Goal: Task Accomplishment & Management: Manage account settings

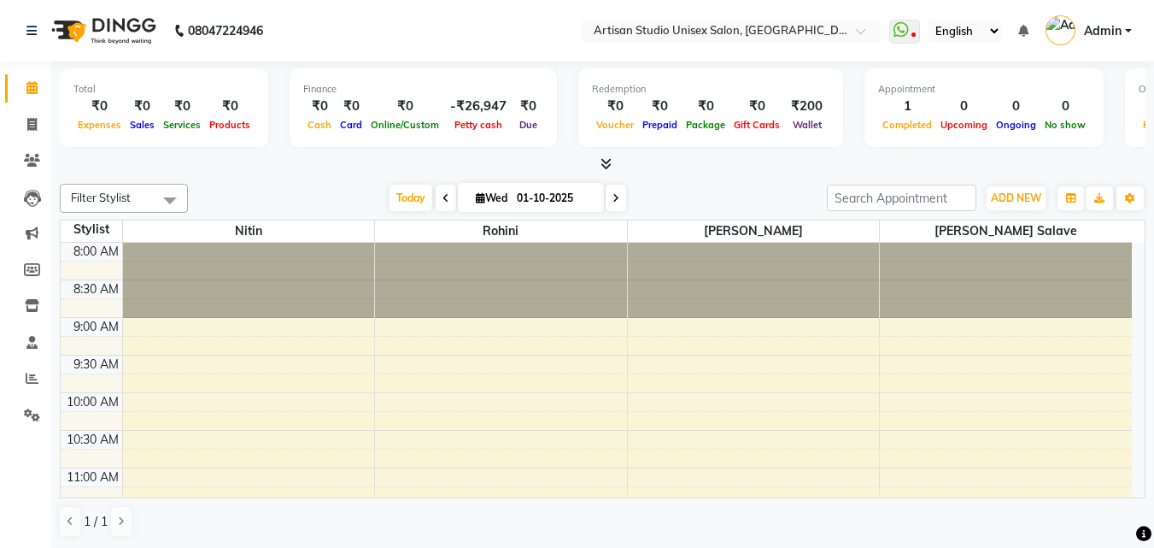
scroll to position [427, 0]
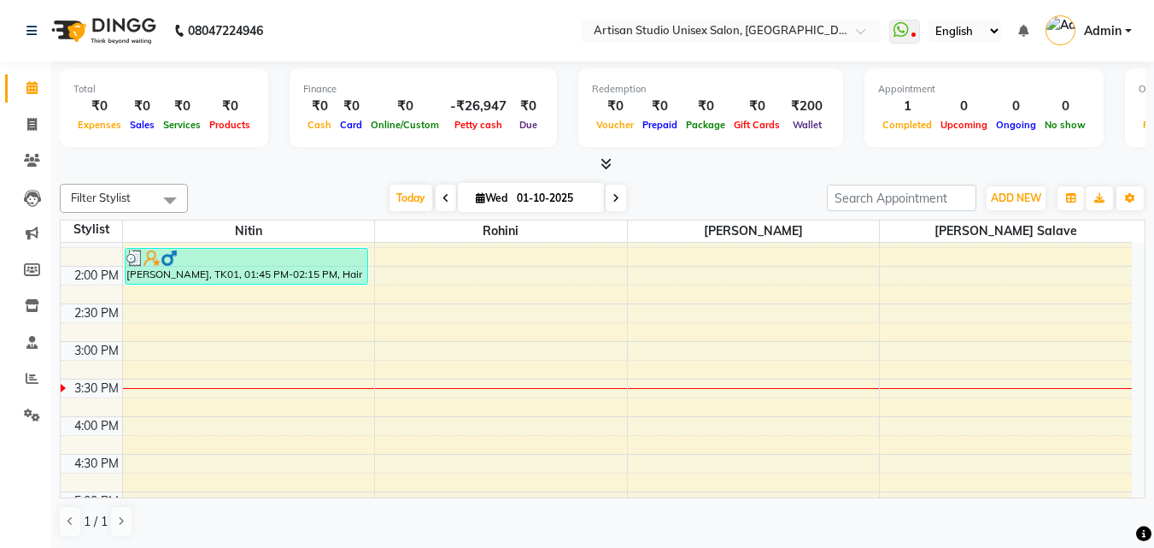
click at [603, 165] on icon at bounding box center [606, 163] width 11 height 13
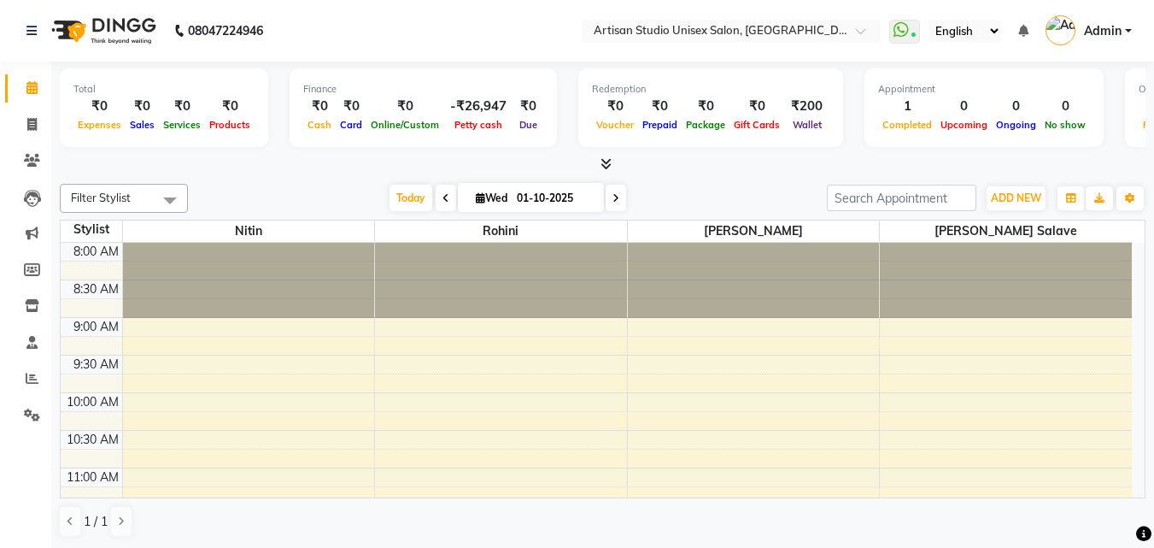
click at [604, 158] on icon at bounding box center [606, 163] width 11 height 13
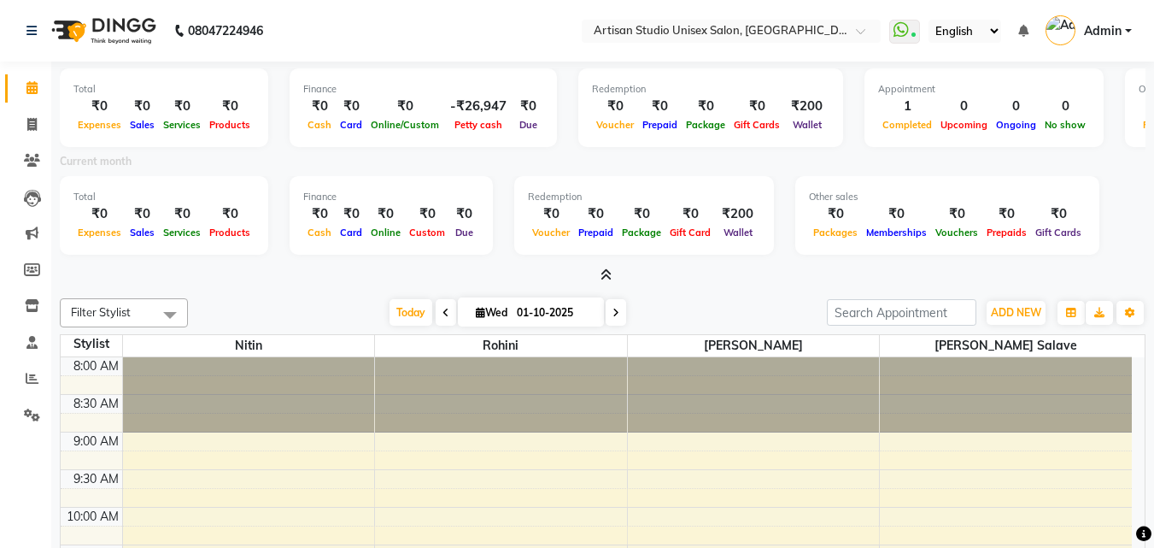
click at [605, 277] on icon at bounding box center [606, 274] width 11 height 13
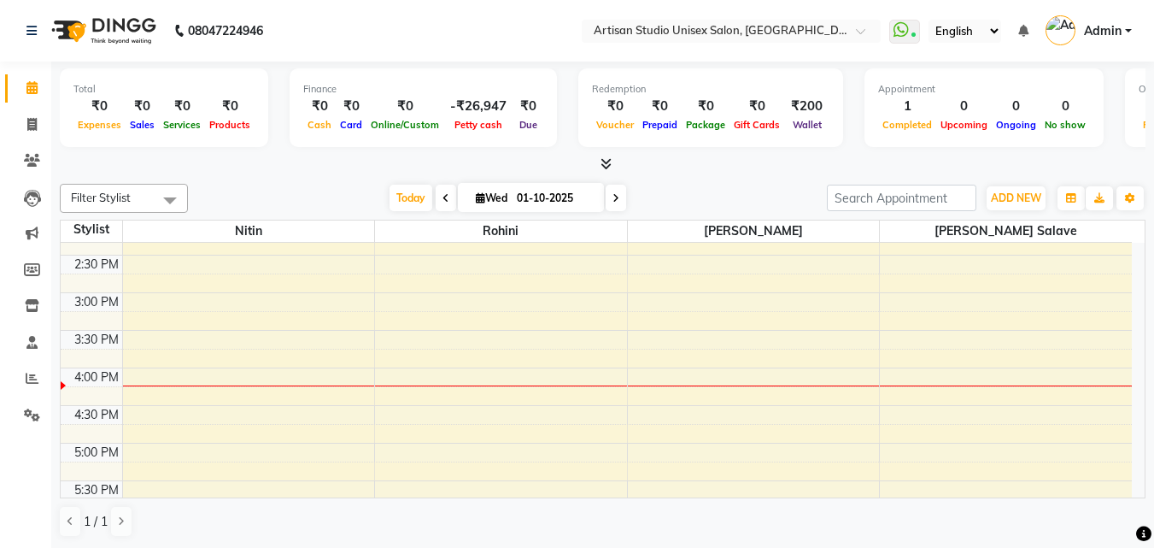
scroll to position [427, 0]
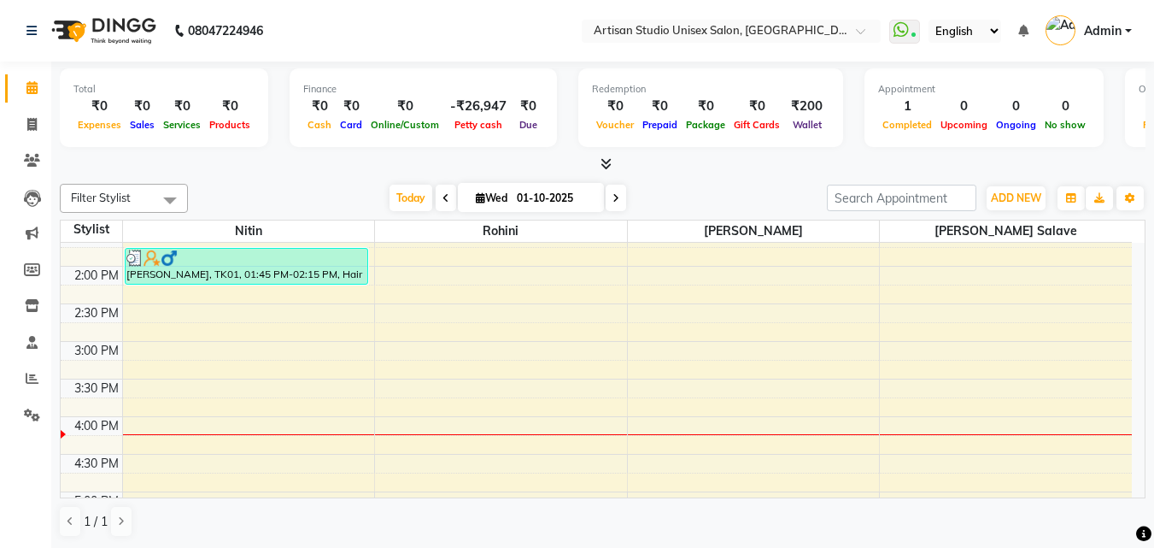
click at [184, 414] on div "8:00 AM 8:30 AM 9:00 AM 9:30 AM 10:00 AM 10:30 AM 11:00 AM 11:30 AM 12:00 PM 12…" at bounding box center [596, 341] width 1071 height 1052
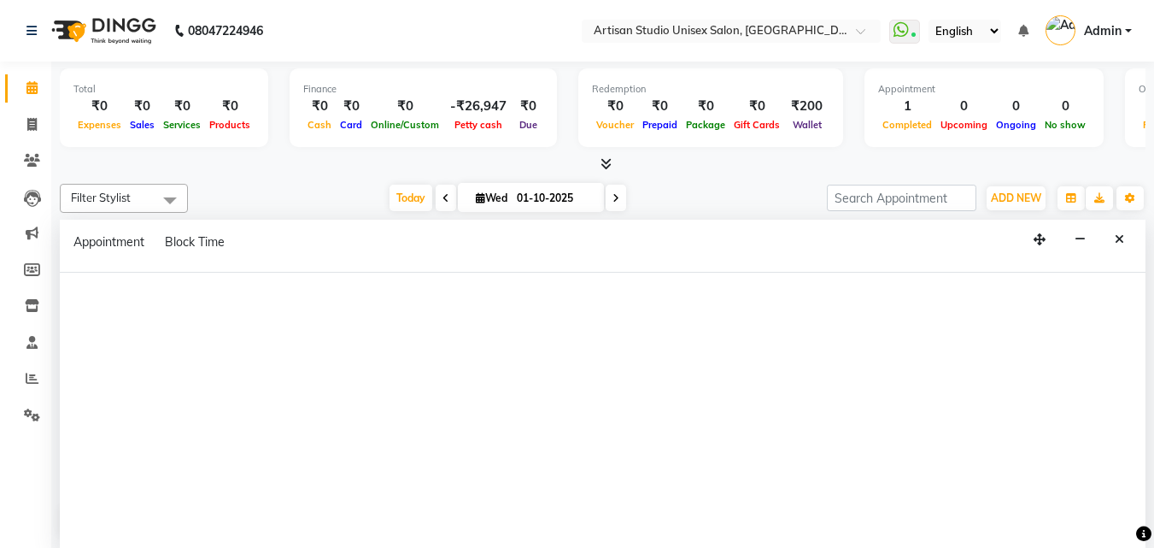
select select "31468"
select select "tentative"
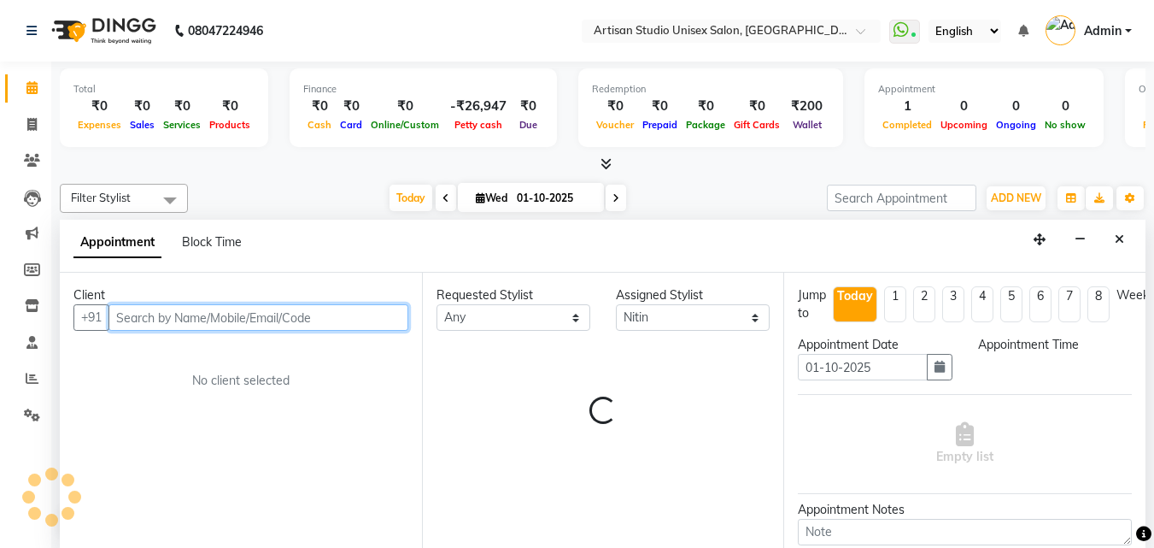
select select "945"
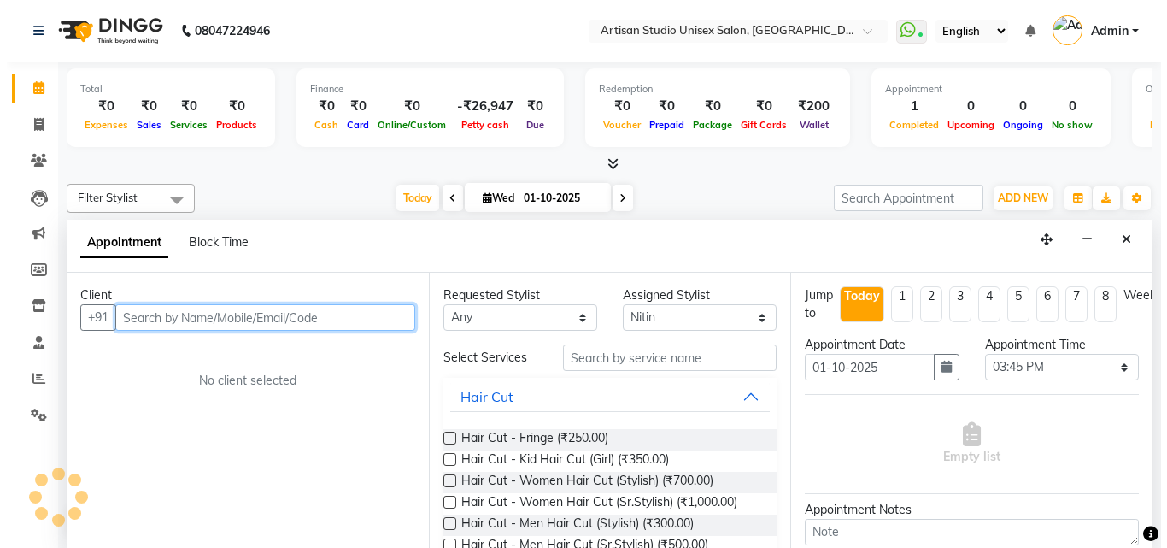
scroll to position [1, 0]
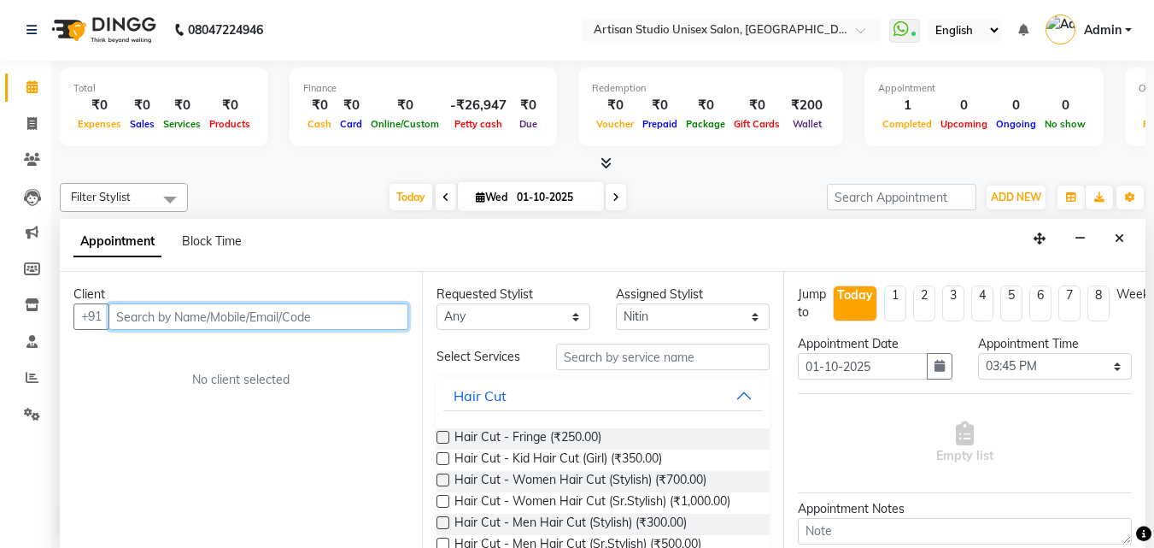
click at [214, 314] on input "text" at bounding box center [258, 316] width 300 height 26
type input "9453434183"
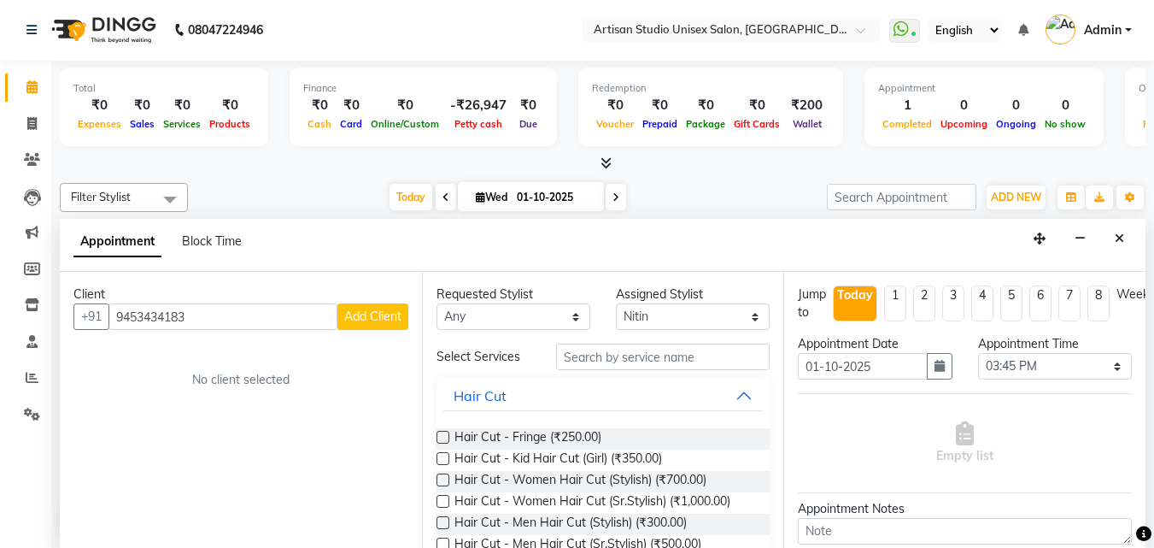
click at [372, 318] on span "Add Client" at bounding box center [372, 315] width 57 height 15
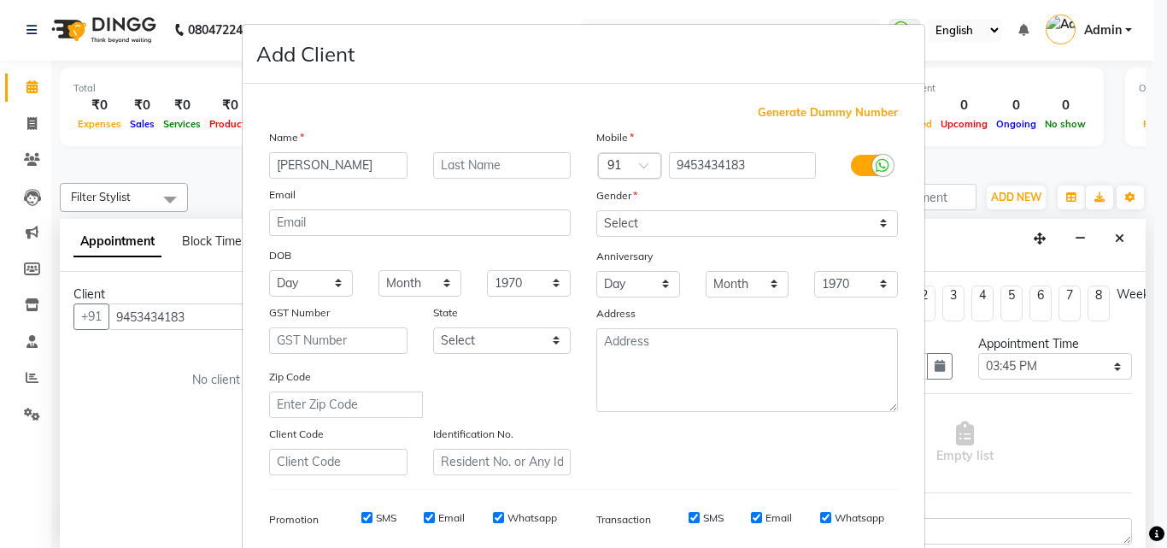
type input "[PERSON_NAME]"
click at [488, 167] on input "text" at bounding box center [502, 165] width 138 height 26
type input "Shriwastv"
click at [883, 220] on select "Select [DEMOGRAPHIC_DATA] [DEMOGRAPHIC_DATA] Other Prefer Not To Say" at bounding box center [747, 223] width 302 height 26
select select "[DEMOGRAPHIC_DATA]"
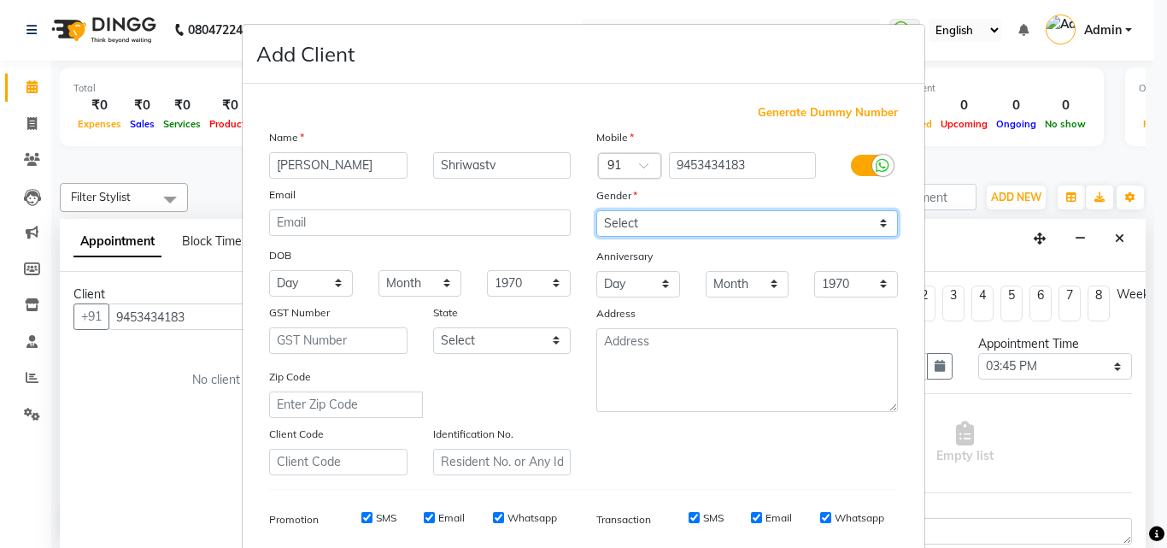
click at [596, 210] on select "Select [DEMOGRAPHIC_DATA] [DEMOGRAPHIC_DATA] Other Prefer Not To Say" at bounding box center [747, 223] width 302 height 26
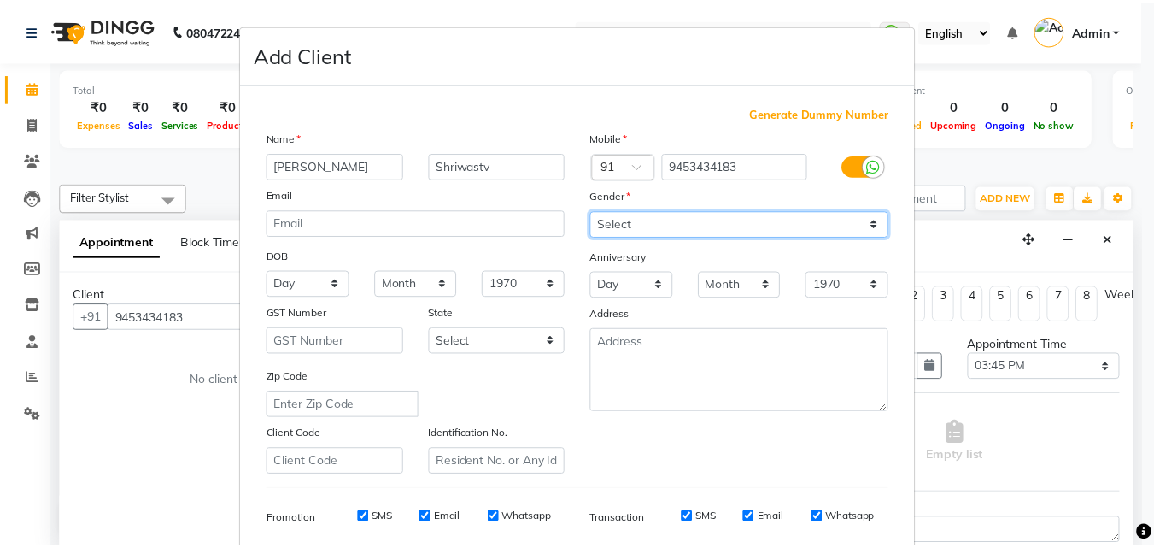
scroll to position [241, 0]
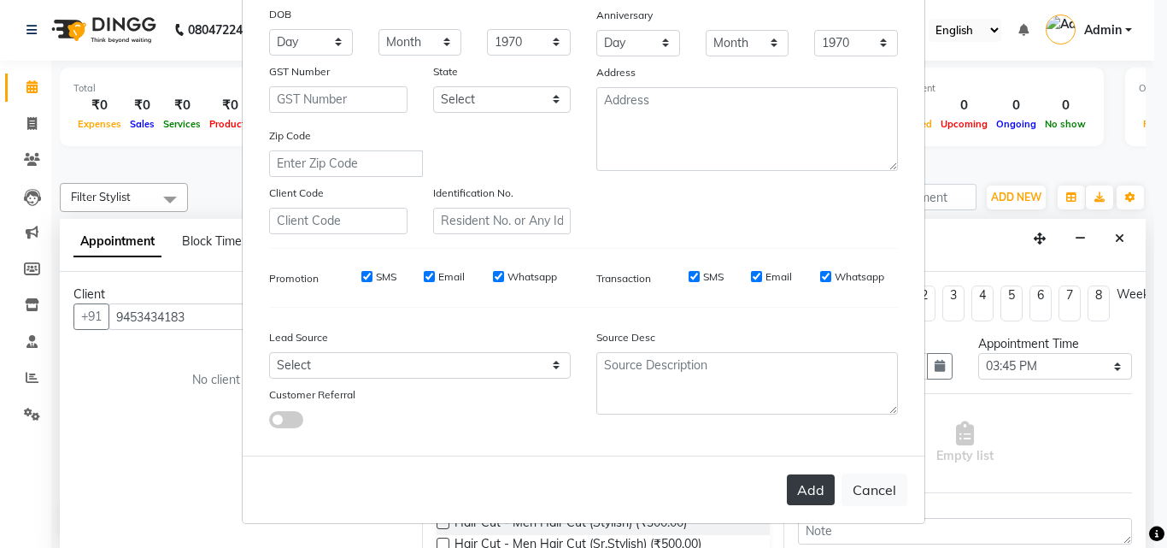
click at [816, 480] on button "Add" at bounding box center [811, 489] width 48 height 31
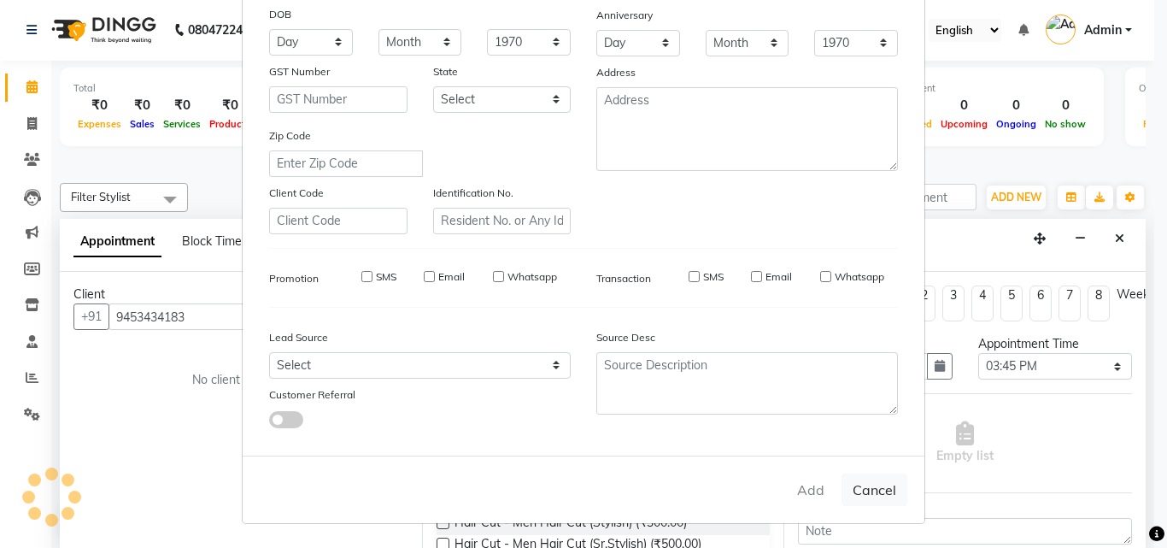
select select
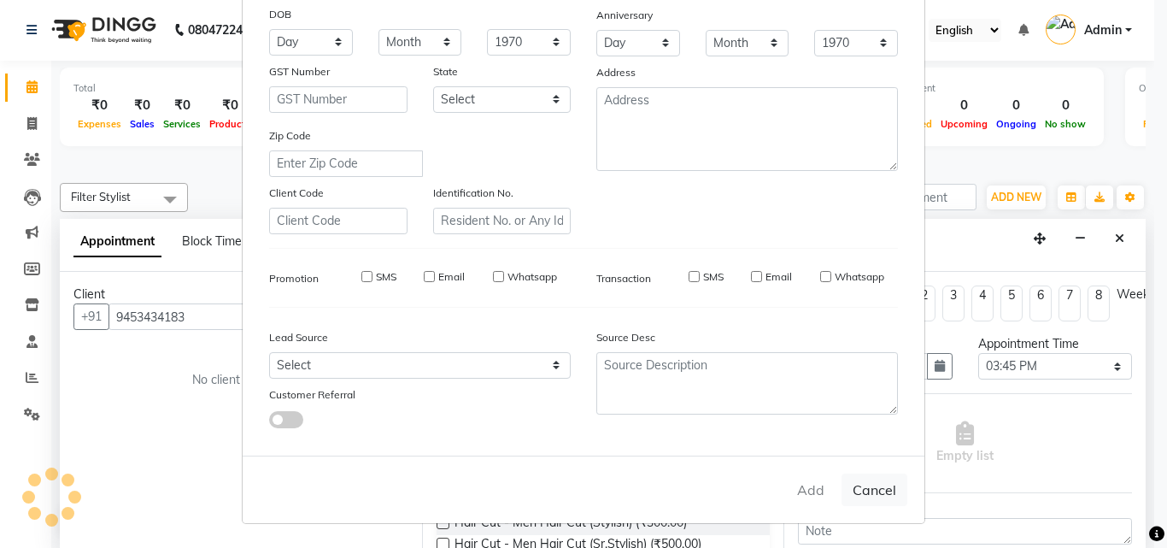
select select
checkbox input "false"
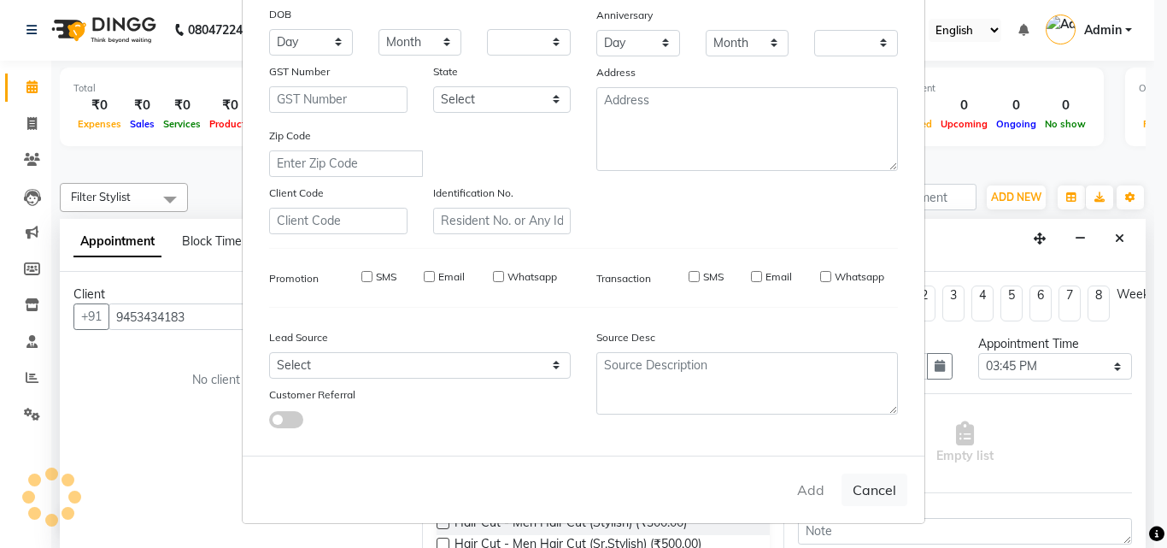
checkbox input "false"
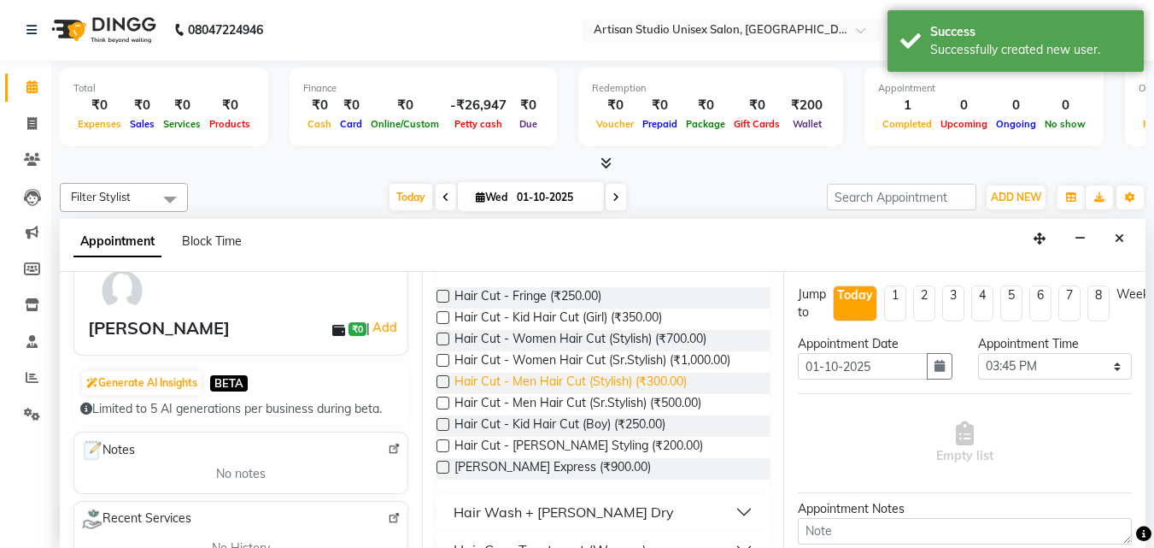
scroll to position [171, 0]
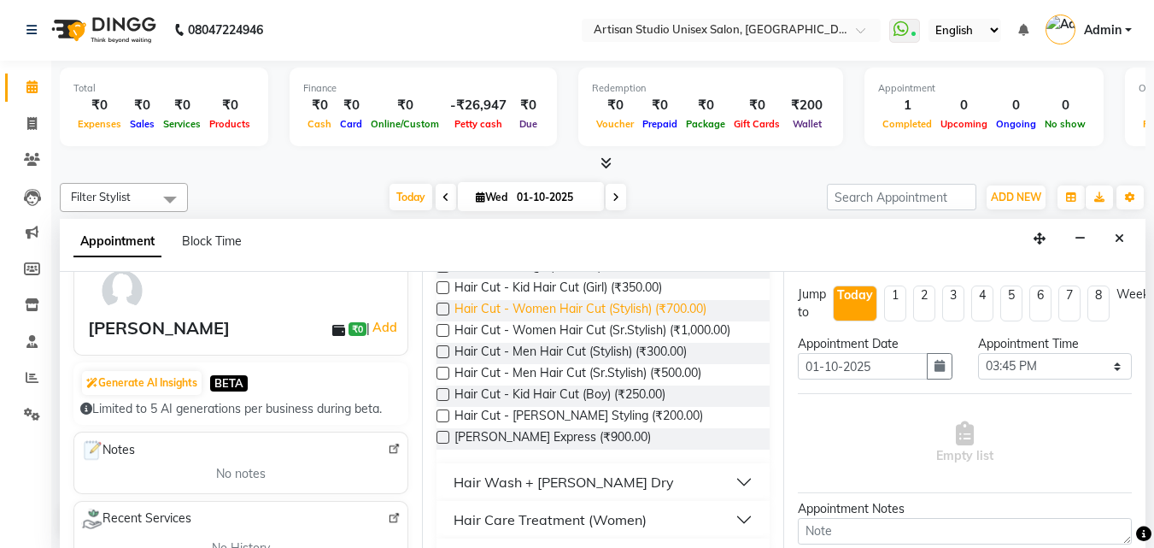
click at [675, 304] on span "Hair Cut - Women Hair Cut (Stylish) (₹700.00)" at bounding box center [580, 310] width 252 height 21
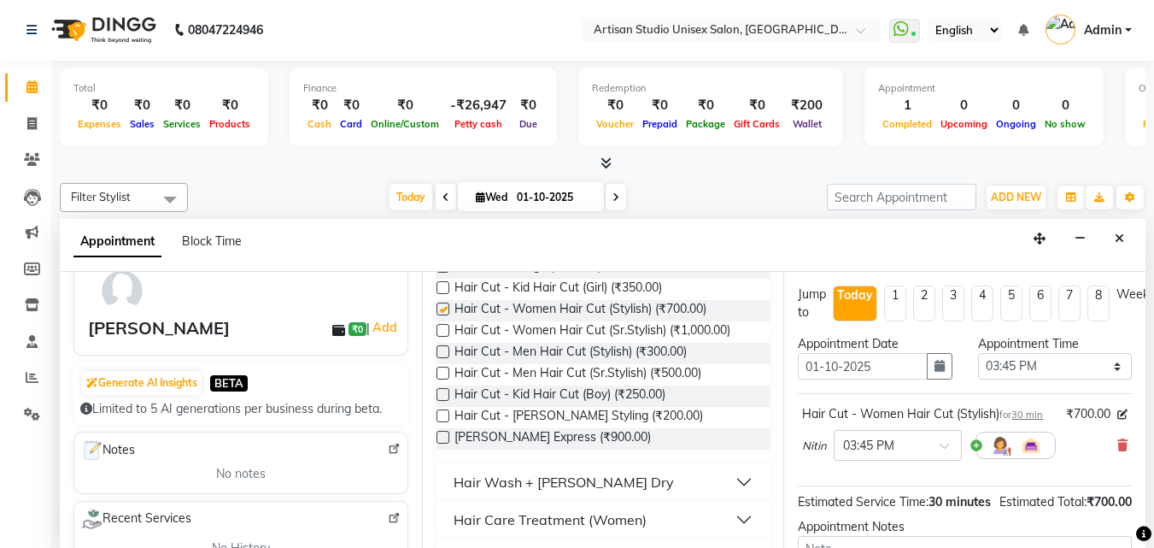
checkbox input "false"
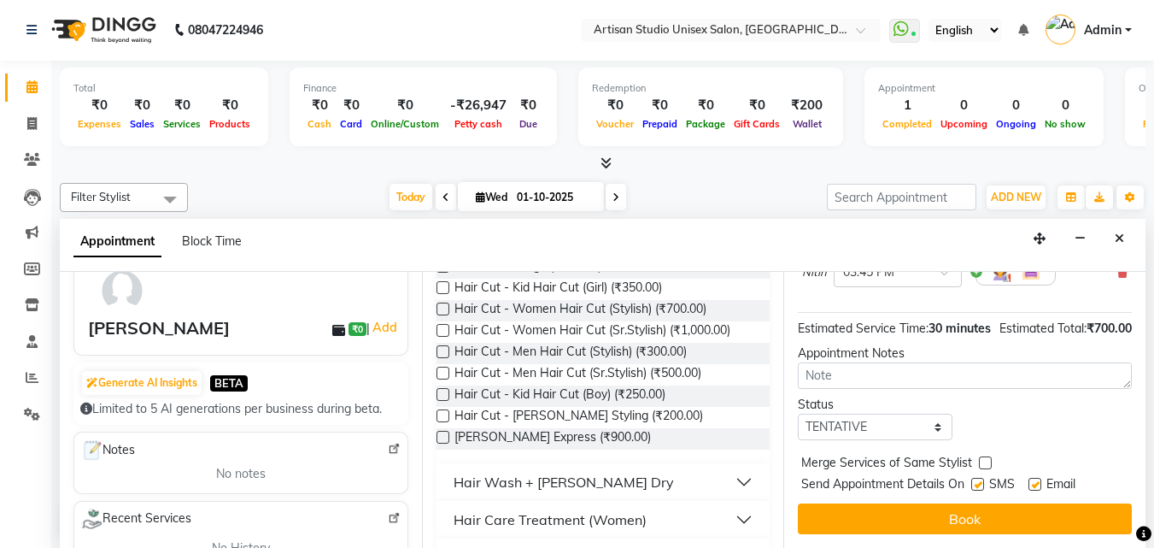
scroll to position [222, 0]
click at [980, 478] on label at bounding box center [977, 484] width 13 height 13
click at [980, 480] on input "checkbox" at bounding box center [976, 485] width 11 height 11
checkbox input "false"
click at [1036, 478] on label at bounding box center [1035, 484] width 13 height 13
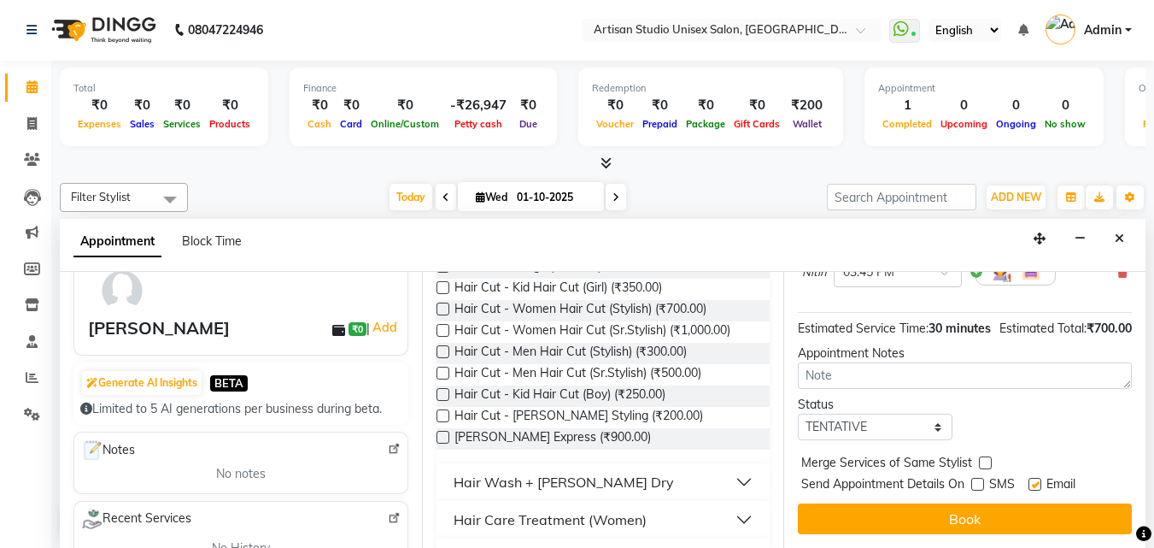
click at [1036, 480] on input "checkbox" at bounding box center [1034, 485] width 11 height 11
checkbox input "false"
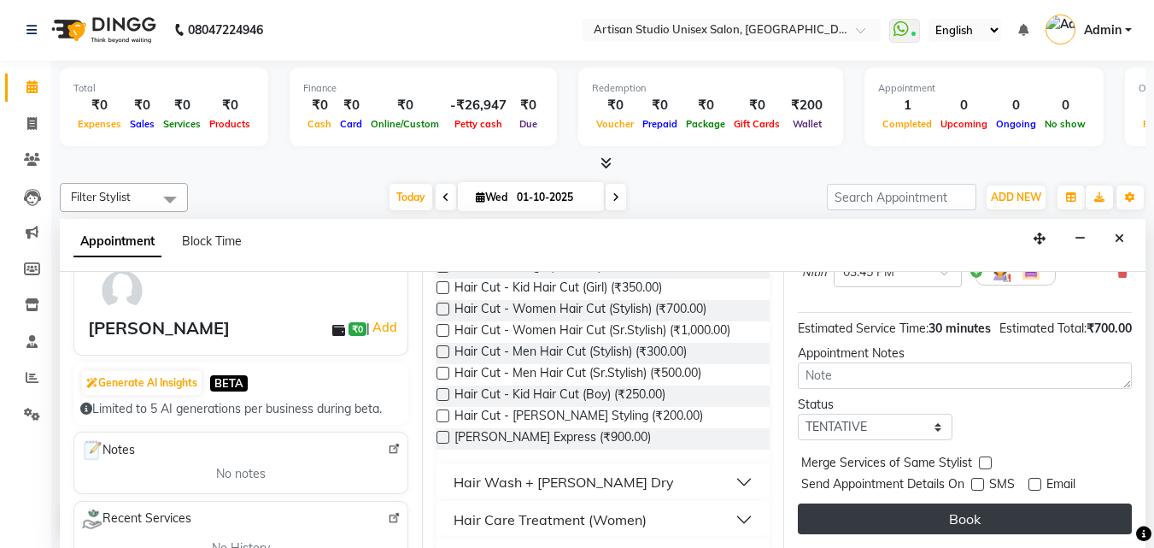
click at [1030, 503] on button "Book" at bounding box center [965, 518] width 334 height 31
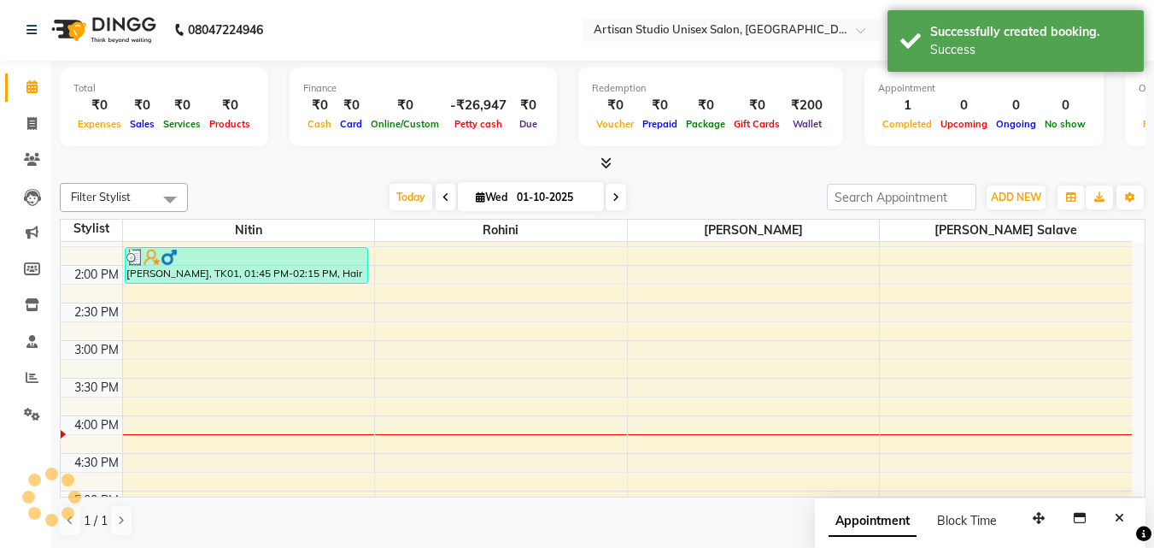
scroll to position [0, 0]
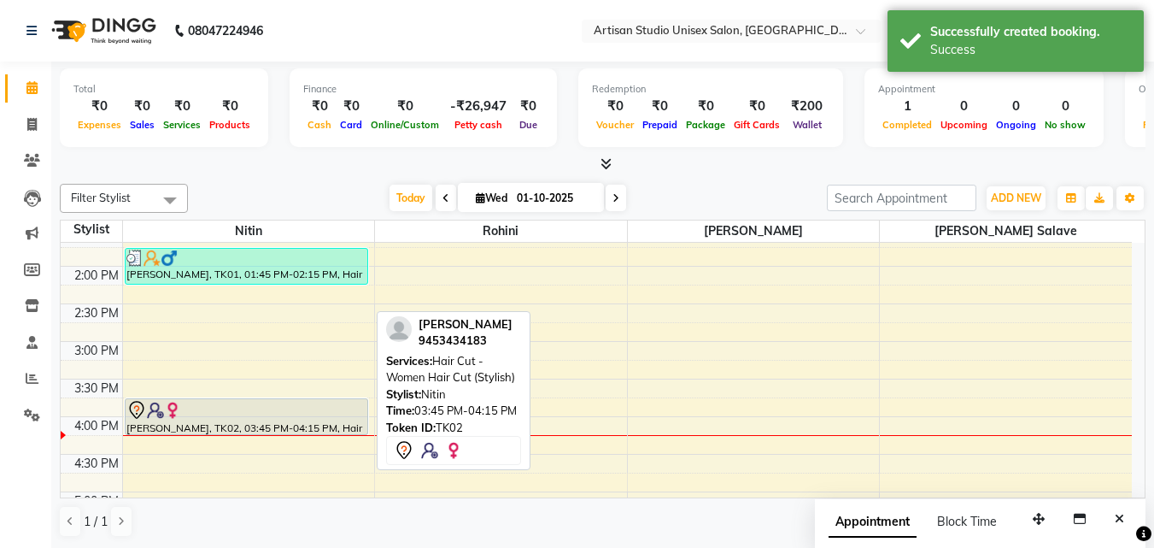
click at [277, 405] on div at bounding box center [246, 410] width 240 height 21
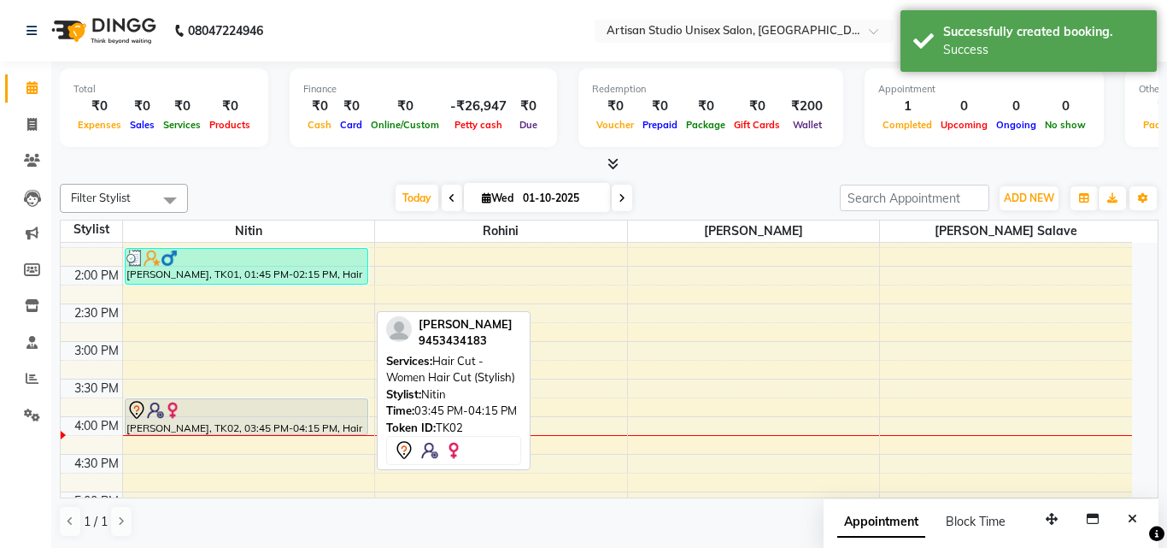
select select "7"
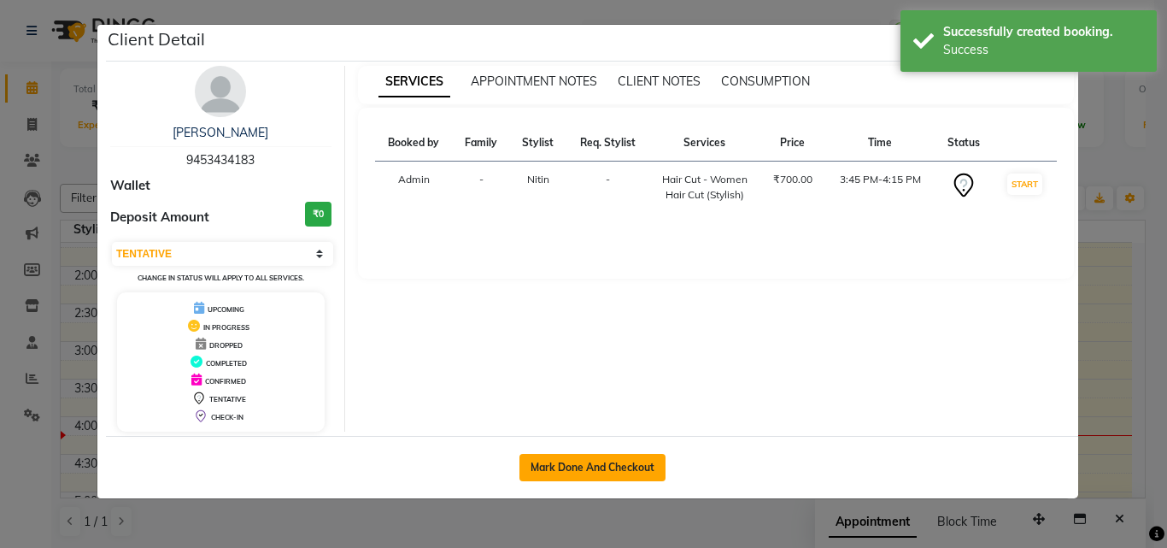
click at [607, 454] on button "Mark Done And Checkout" at bounding box center [592, 467] width 146 height 27
select select "service"
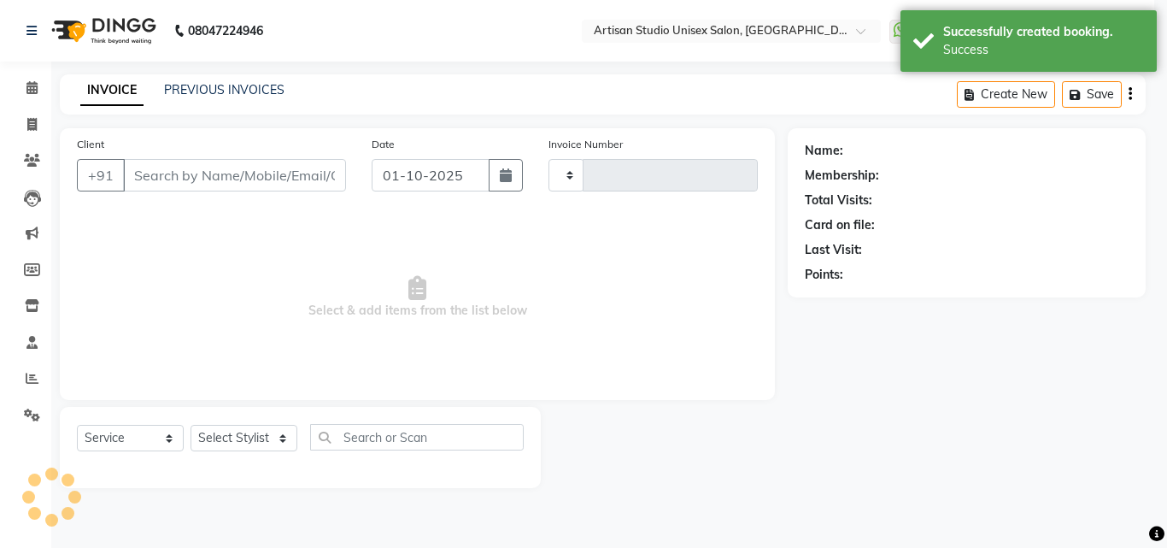
type input "1234"
select select "4913"
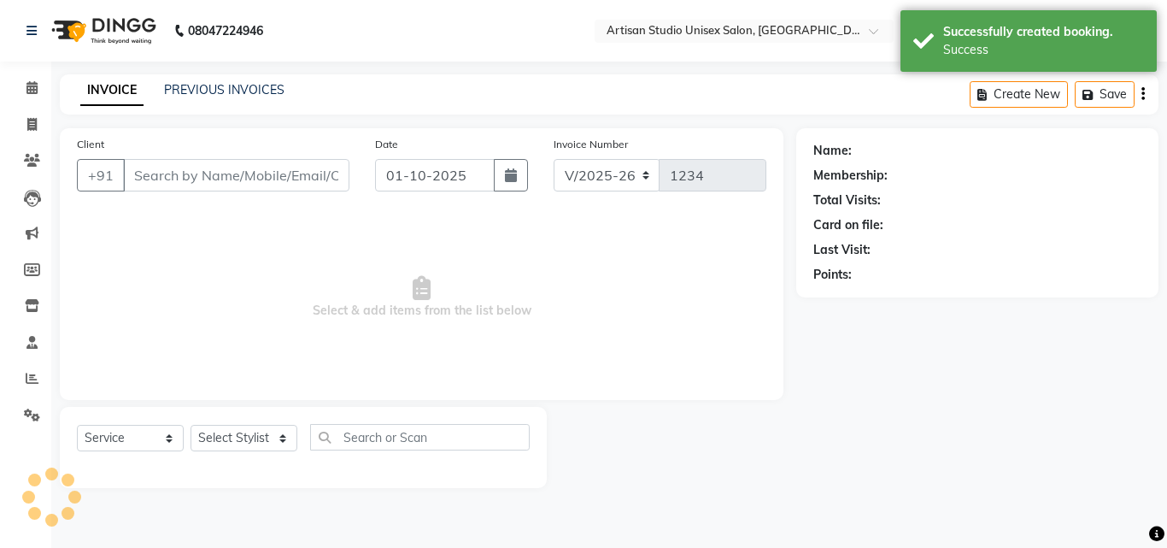
type input "9453434183"
select select "31468"
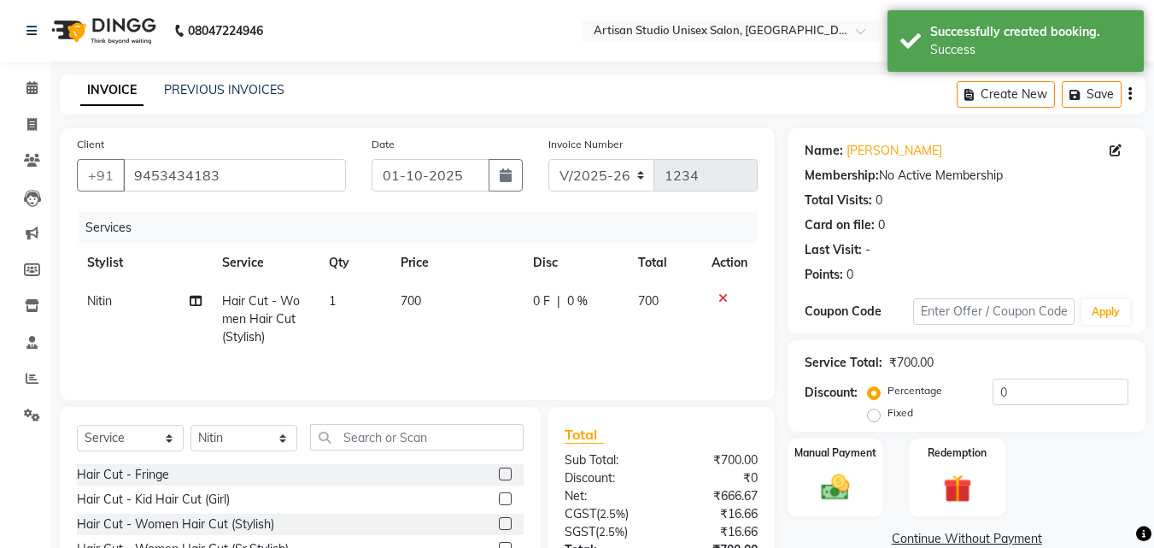
scroll to position [137, 0]
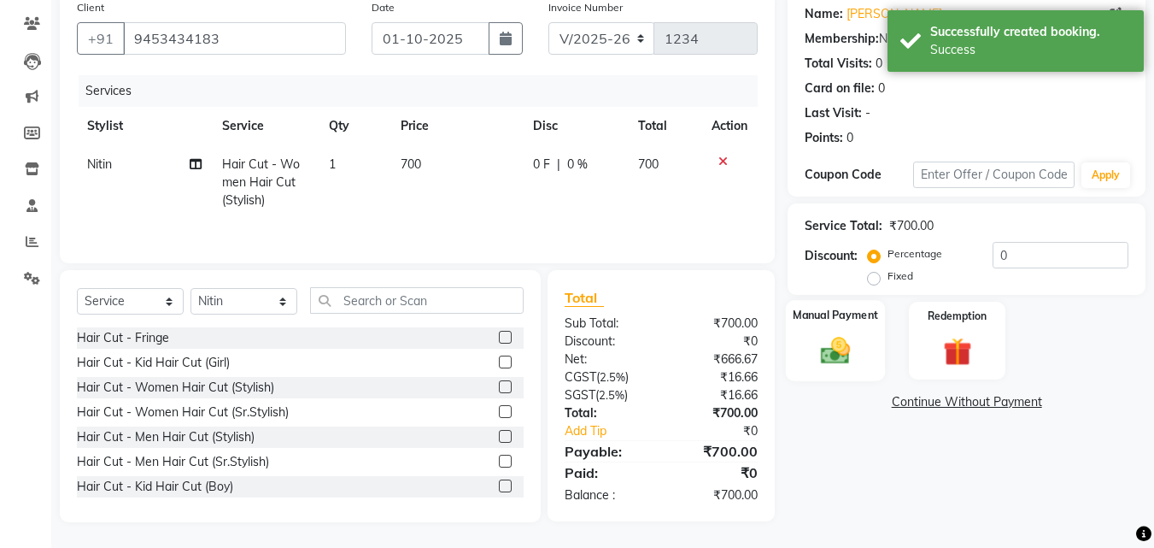
click at [844, 365] on img at bounding box center [836, 350] width 48 height 34
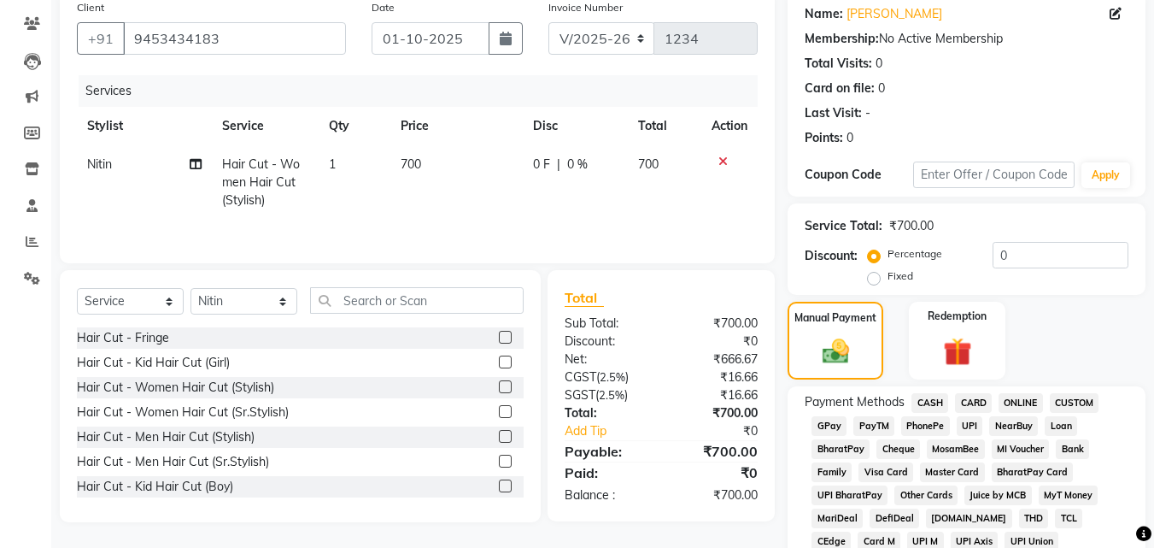
click at [941, 403] on span "CASH" at bounding box center [930, 403] width 37 height 20
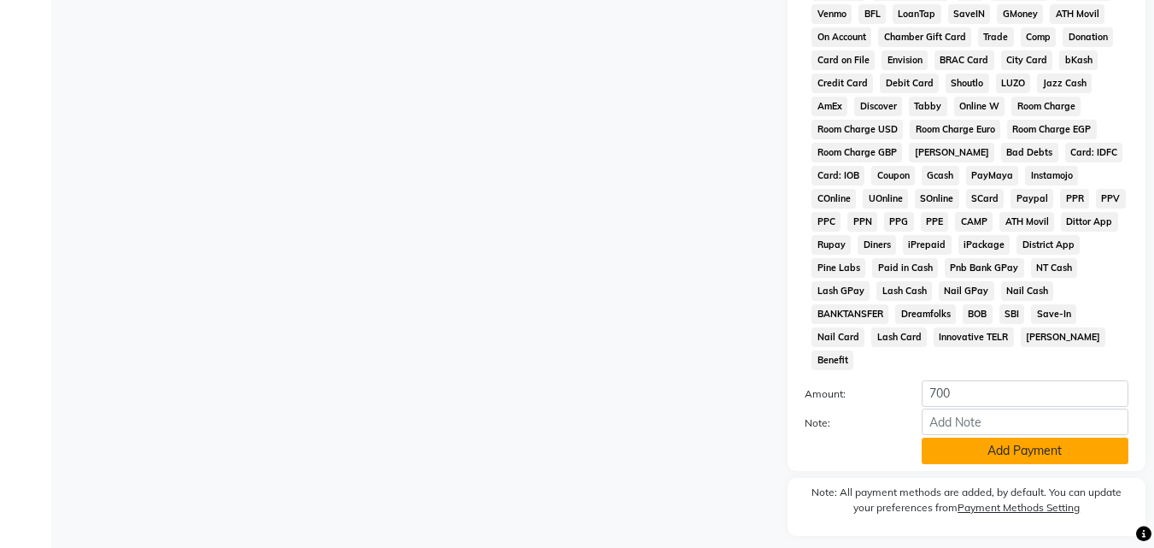
scroll to position [735, 0]
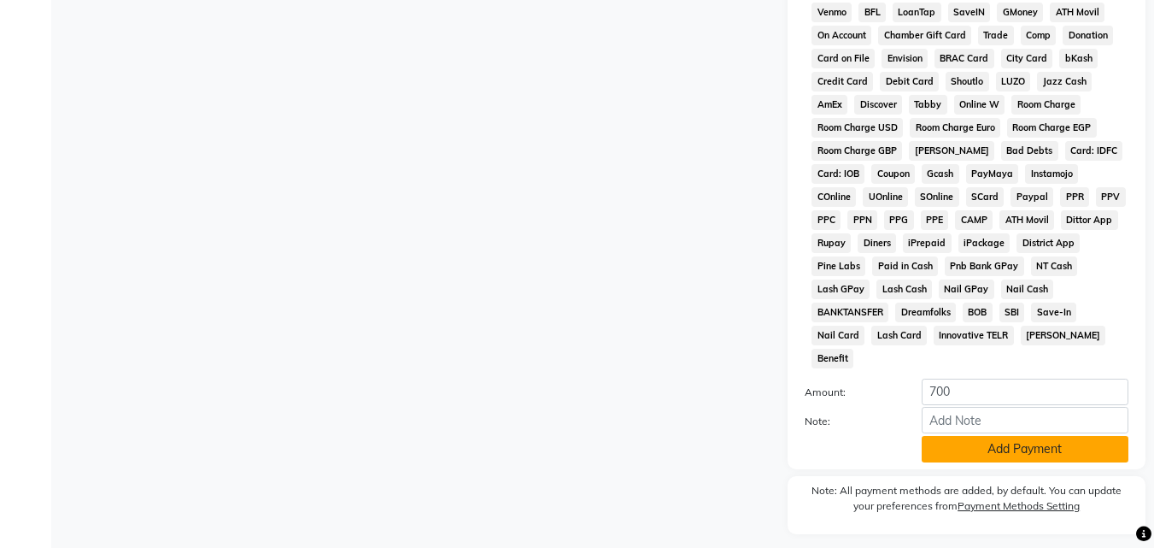
click at [987, 436] on button "Add Payment" at bounding box center [1025, 449] width 207 height 26
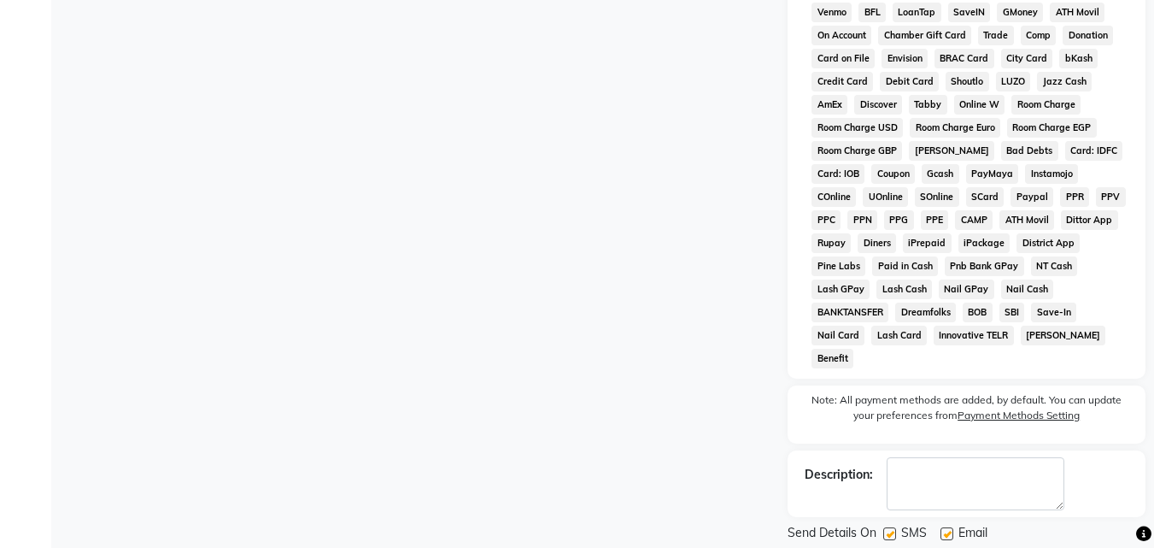
scroll to position [765, 0]
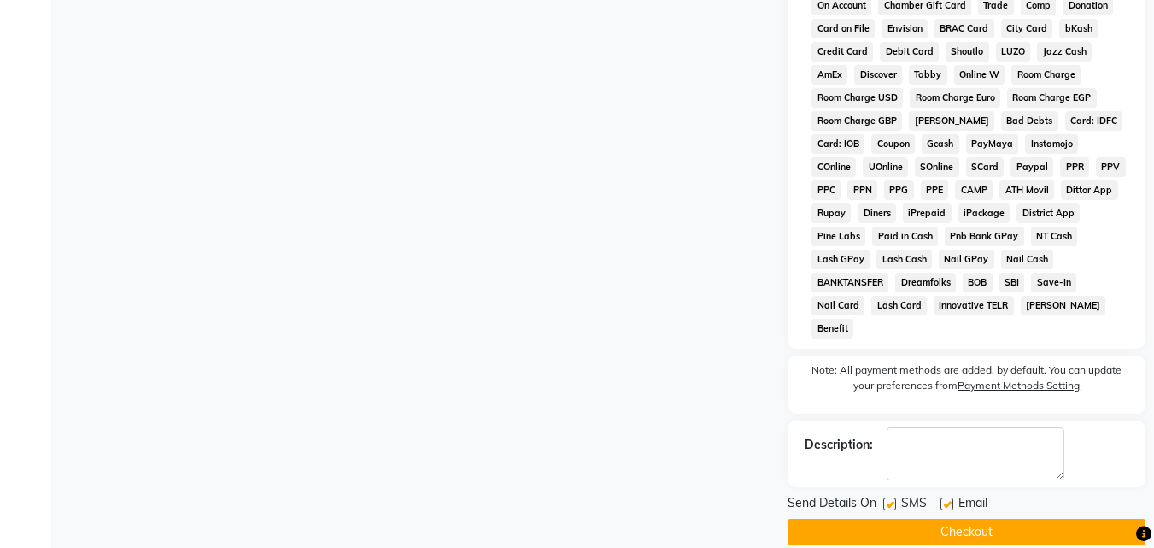
click at [891, 497] on label at bounding box center [889, 503] width 13 height 13
click at [891, 499] on input "checkbox" at bounding box center [888, 504] width 11 height 11
checkbox input "false"
click at [943, 497] on label at bounding box center [947, 503] width 13 height 13
click at [943, 499] on input "checkbox" at bounding box center [946, 504] width 11 height 11
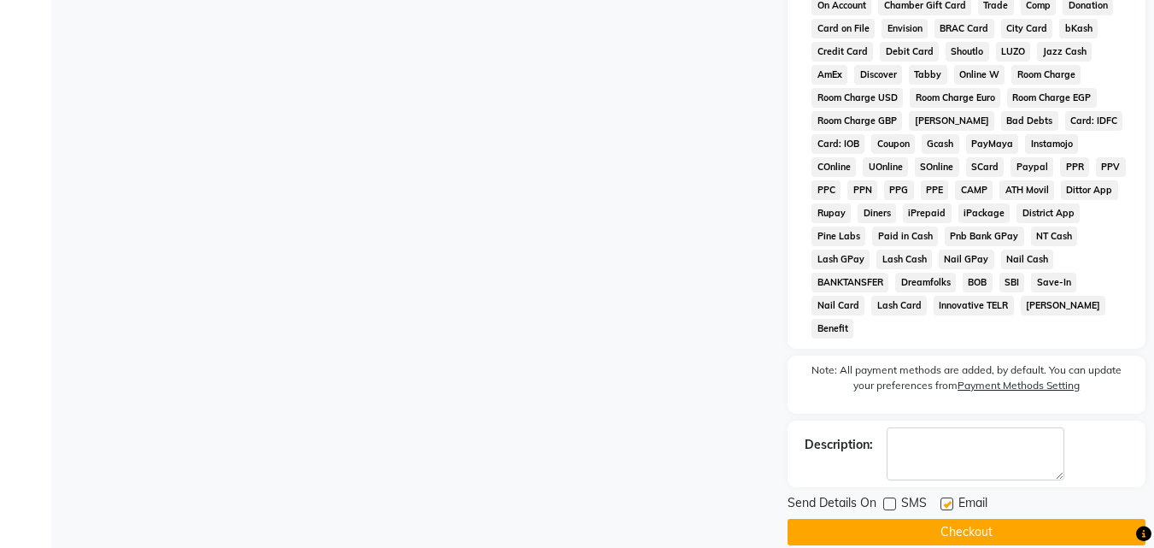
checkbox input "false"
click at [946, 519] on button "Checkout" at bounding box center [967, 532] width 358 height 26
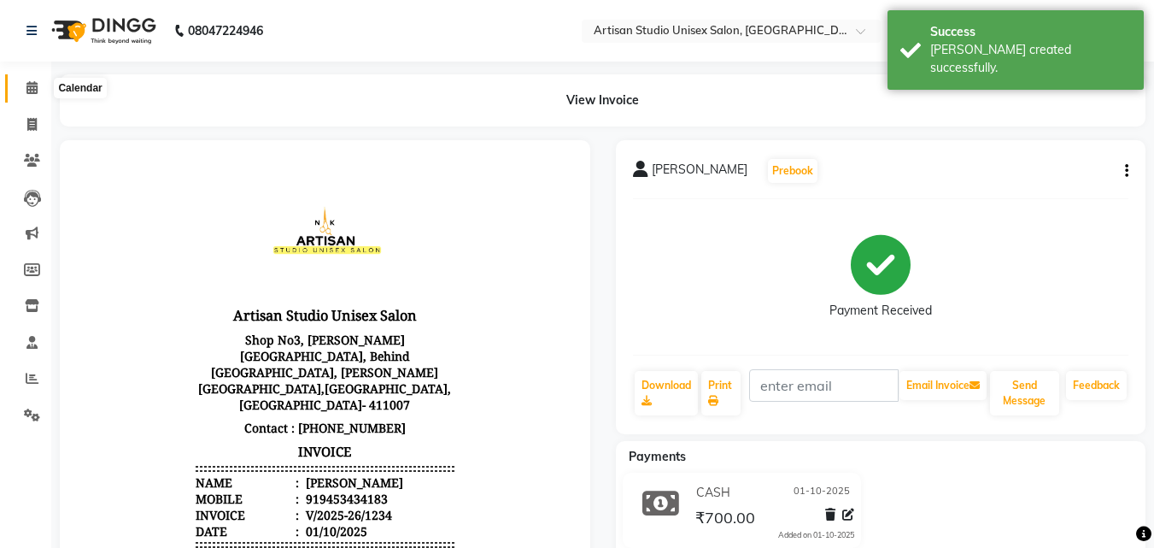
click at [40, 86] on span at bounding box center [32, 89] width 30 height 20
